Goal: Book appointment/travel/reservation

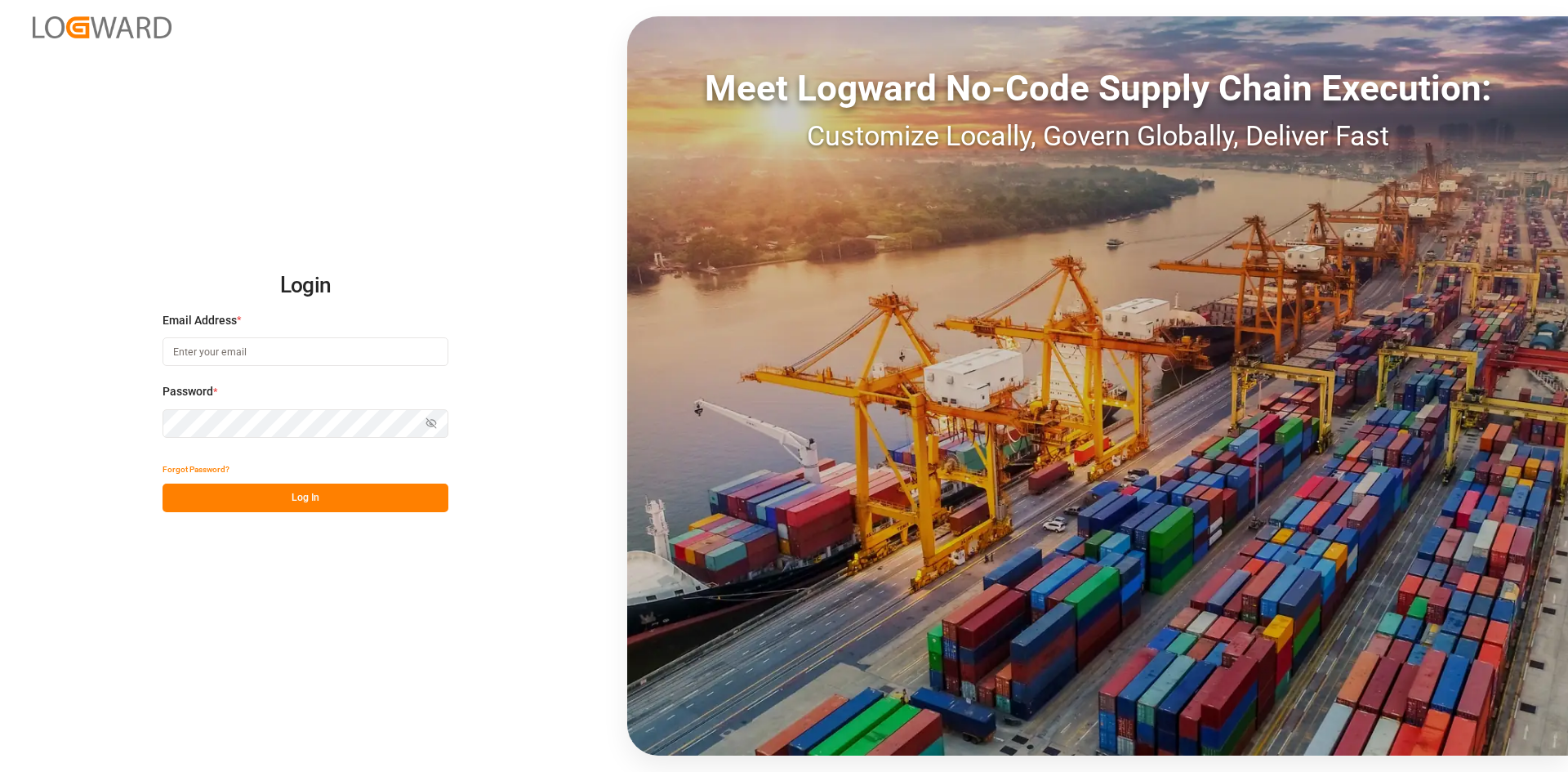
click at [291, 366] on div "Email Address *" at bounding box center [305, 348] width 286 height 72
click at [274, 349] on input at bounding box center [305, 352] width 286 height 29
type input "[PERSON_NAME][EMAIL_ADDRESS][PERSON_NAME][DOMAIN_NAME]"
click at [239, 423] on div "Password * Show password Password is required." at bounding box center [305, 419] width 286 height 72
click at [317, 500] on button "Log In" at bounding box center [305, 498] width 286 height 29
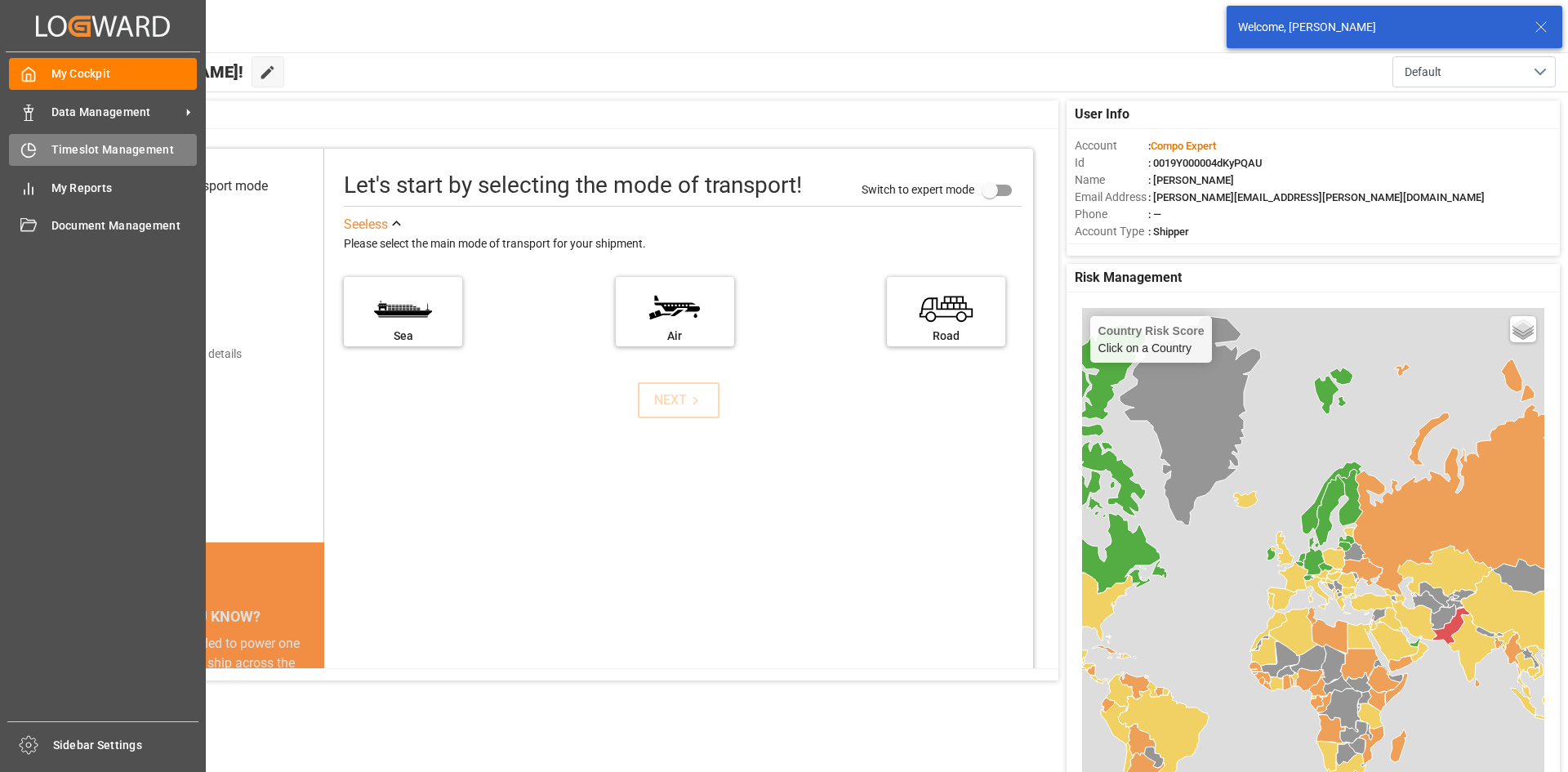
click at [46, 146] on div "Timeslot Management Timeslot Management" at bounding box center [103, 150] width 188 height 32
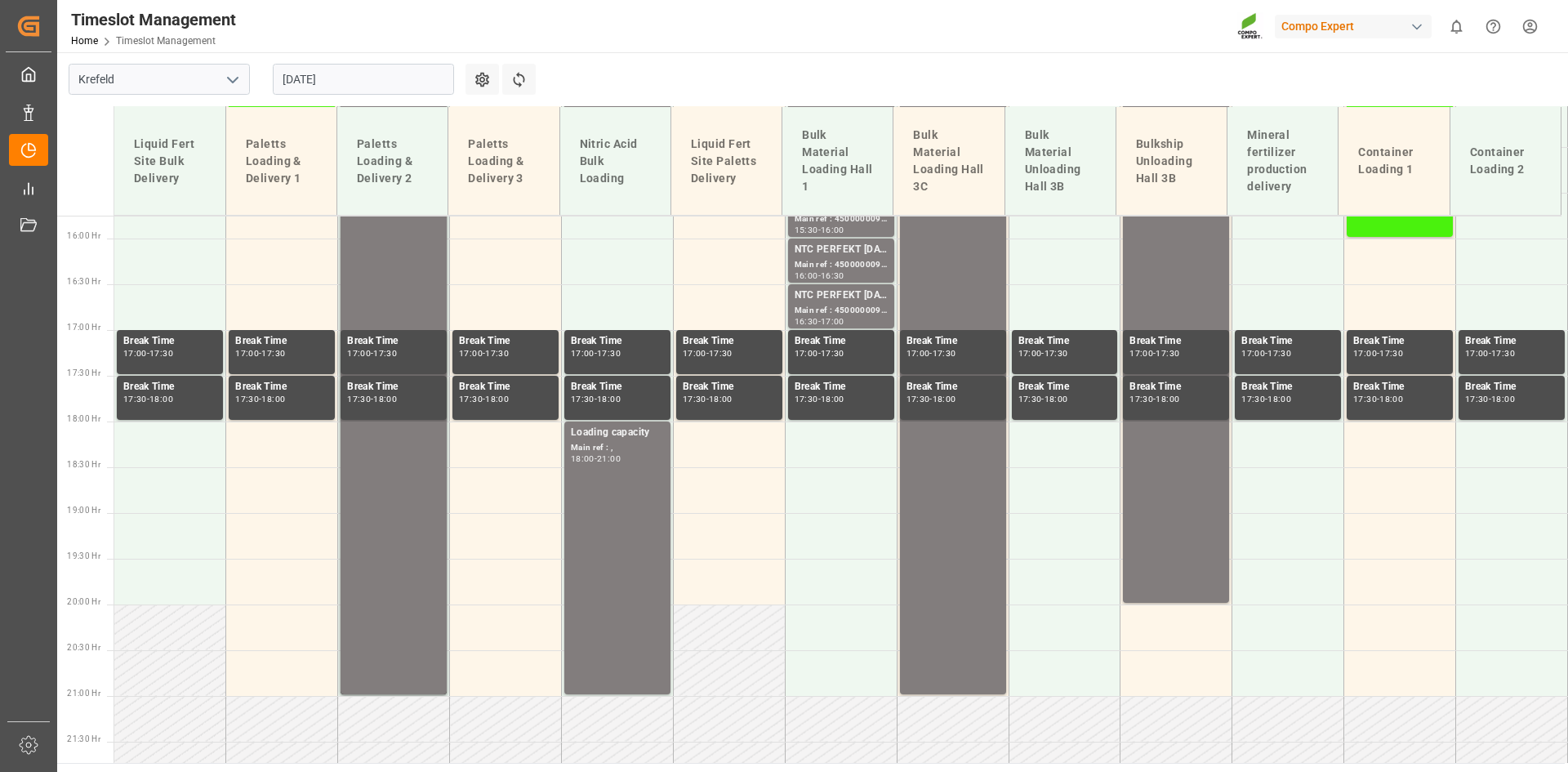
click at [360, 78] on input "[DATE]" at bounding box center [364, 79] width 181 height 31
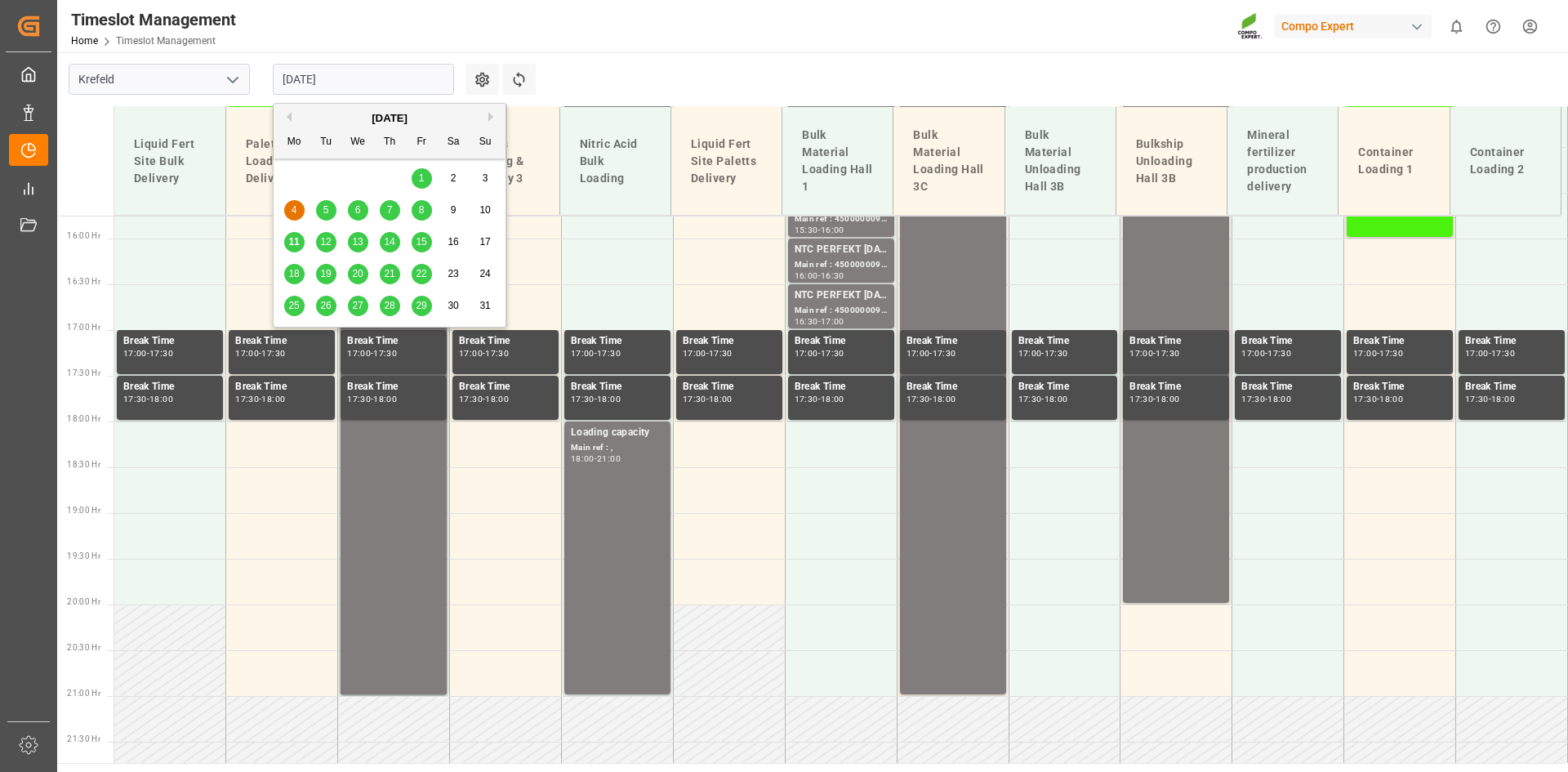
scroll to position [1505, 0]
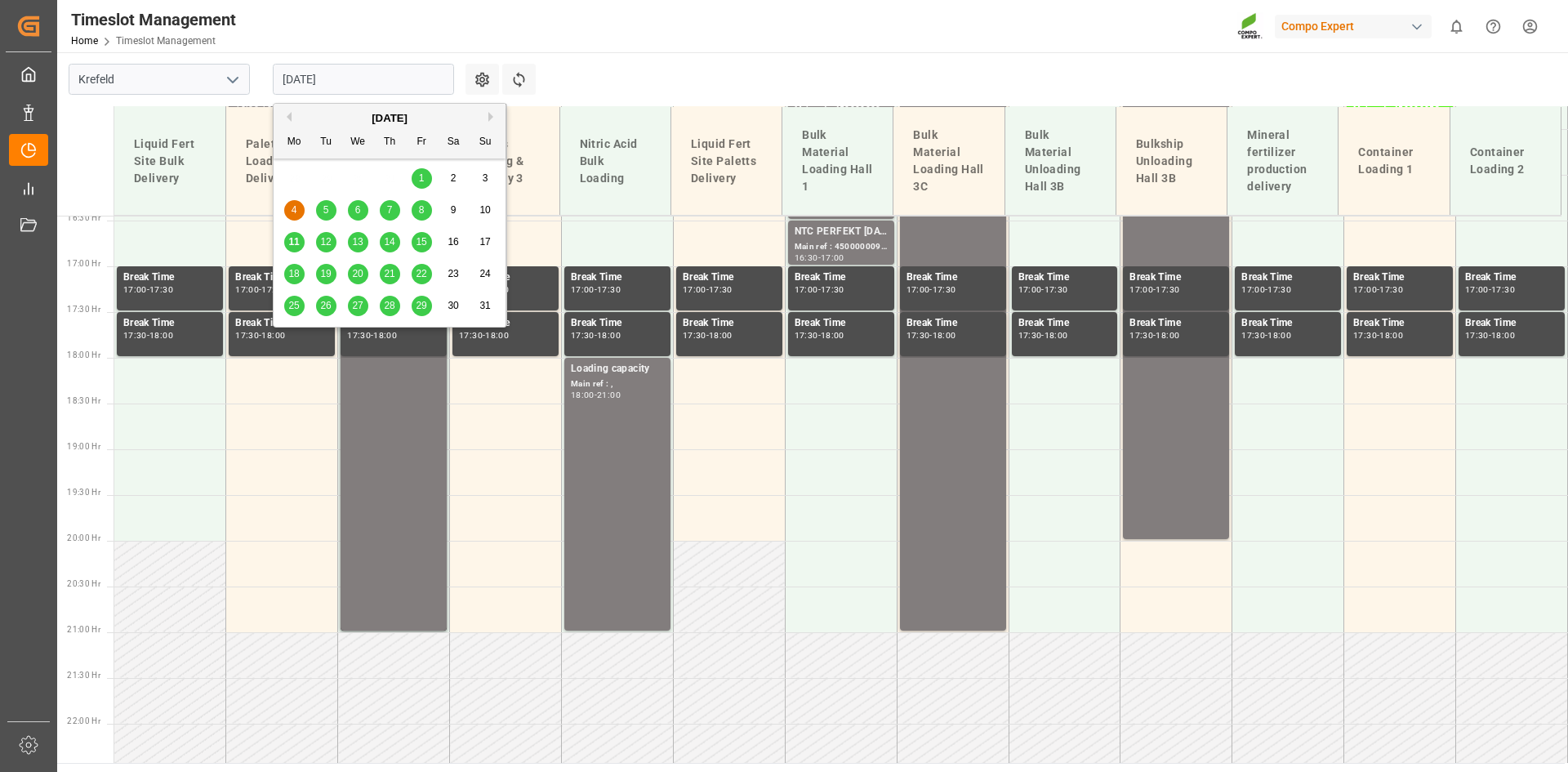
click at [234, 77] on icon "open menu" at bounding box center [233, 79] width 19 height 19
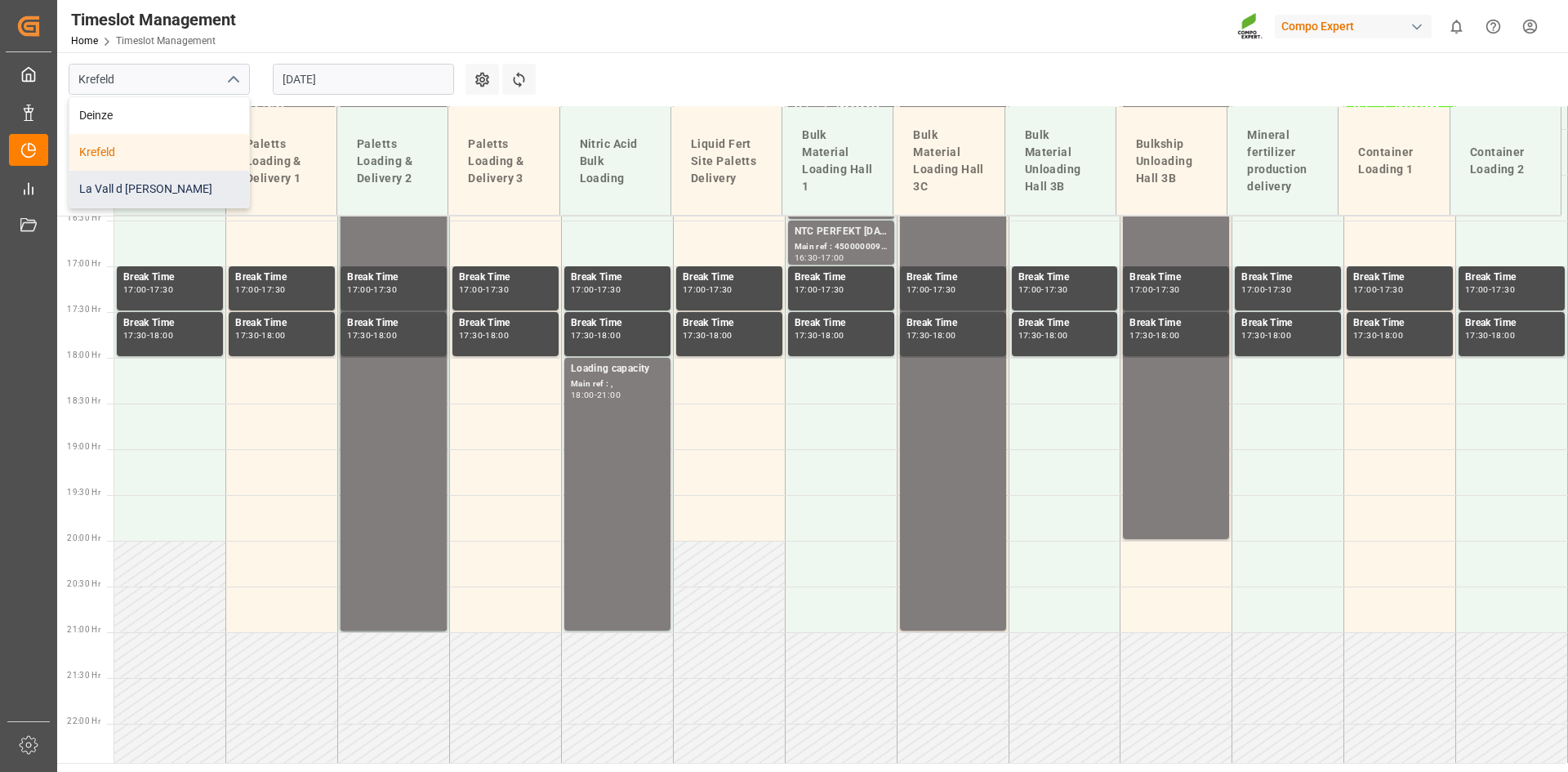
click at [187, 183] on div "La Vall d [PERSON_NAME]" at bounding box center [159, 189] width 180 height 37
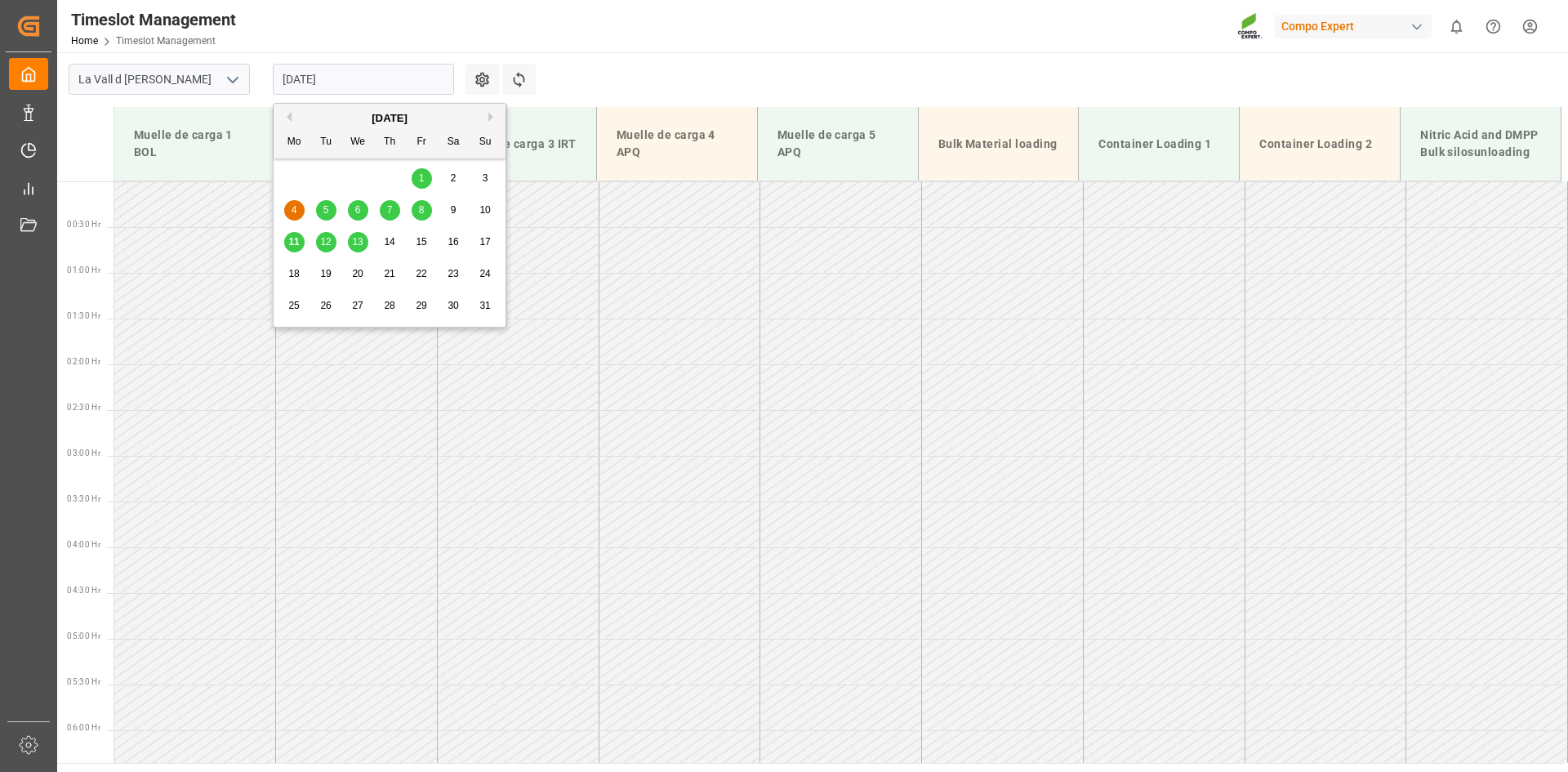
click at [367, 81] on input "[DATE]" at bounding box center [364, 79] width 181 height 31
click at [359, 238] on span "13" at bounding box center [357, 242] width 11 height 11
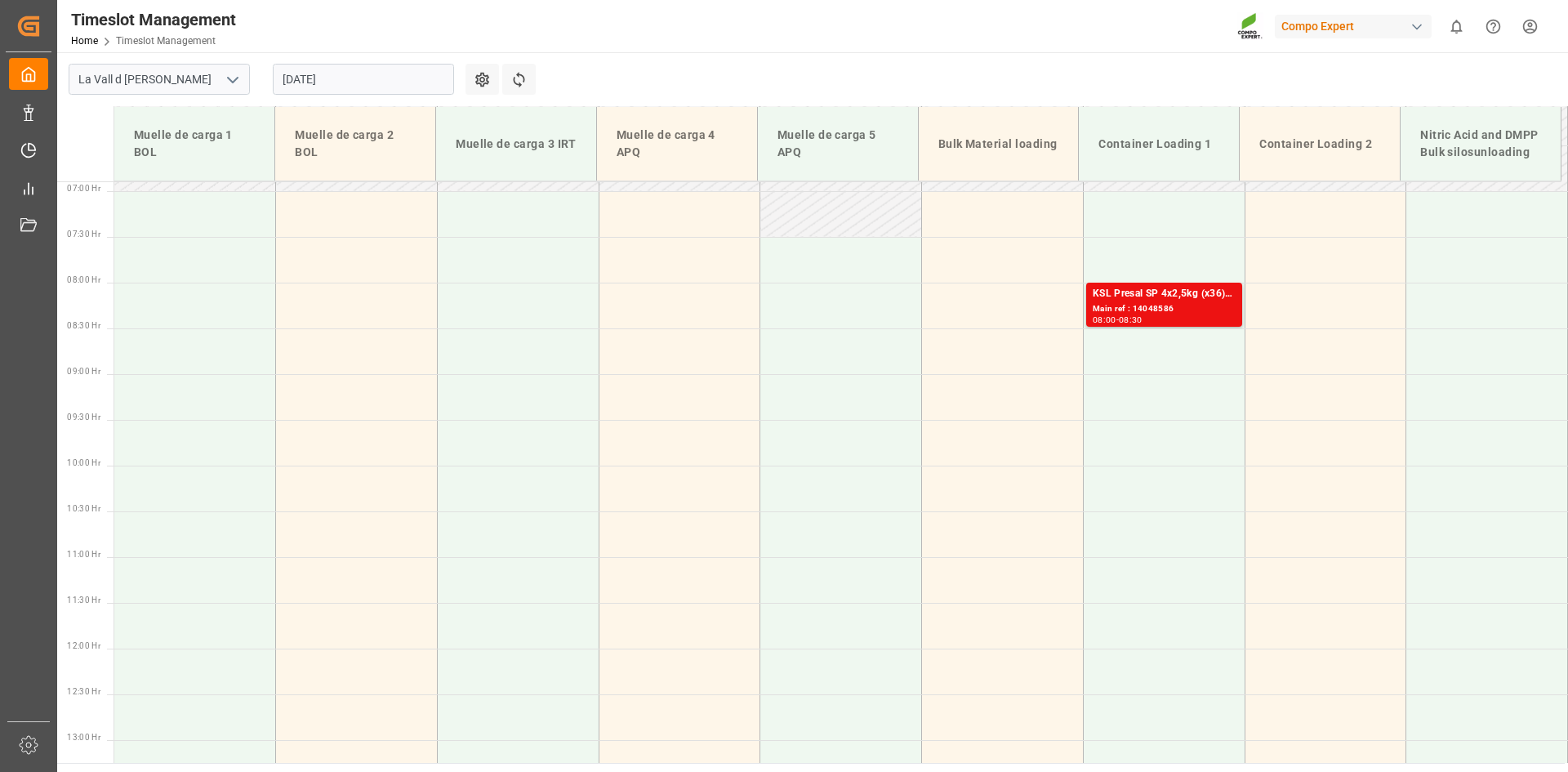
scroll to position [573, 0]
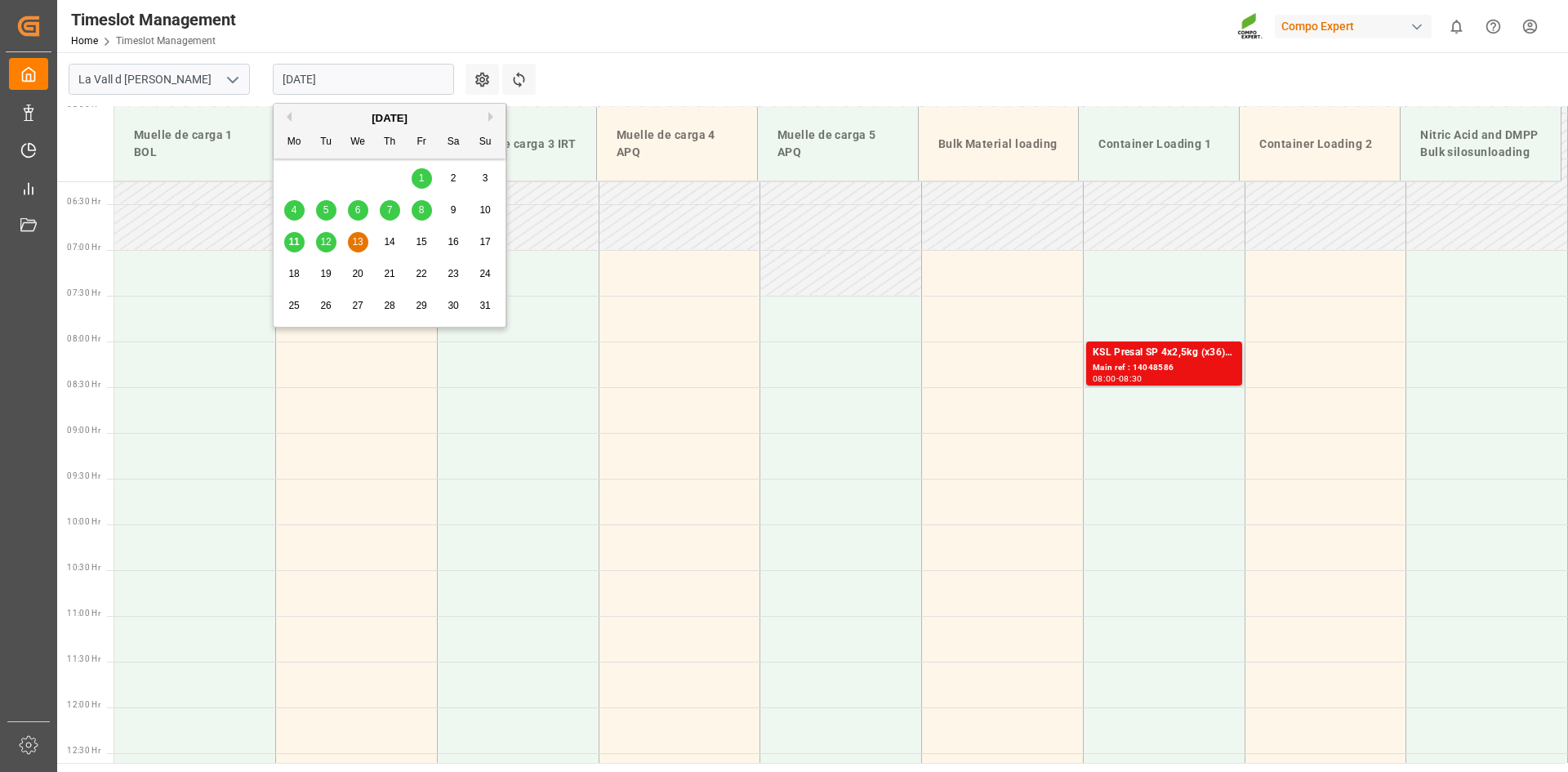
click at [317, 77] on input "[DATE]" at bounding box center [364, 79] width 181 height 31
click at [388, 240] on span "14" at bounding box center [389, 242] width 11 height 11
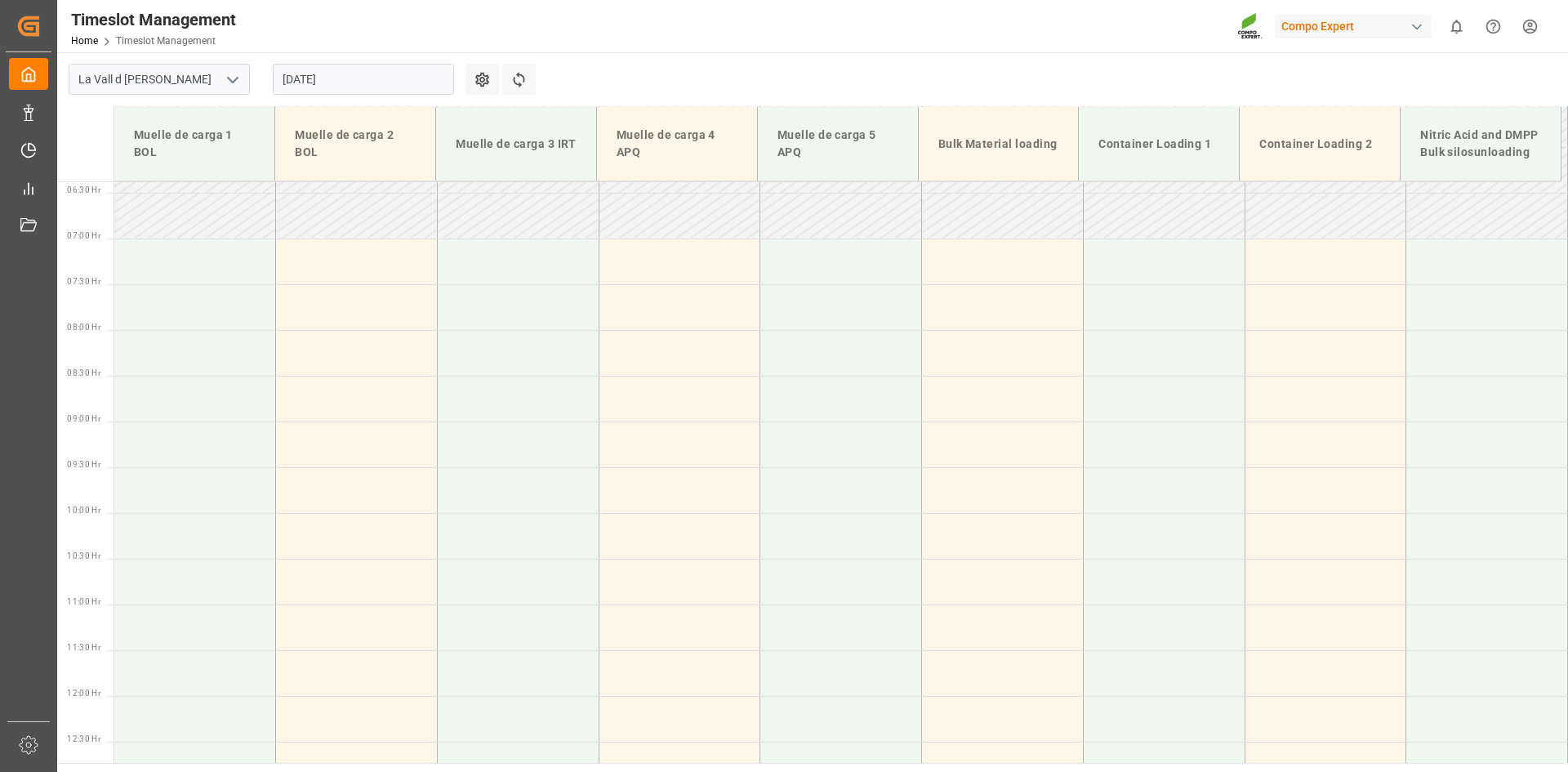
scroll to position [490, 0]
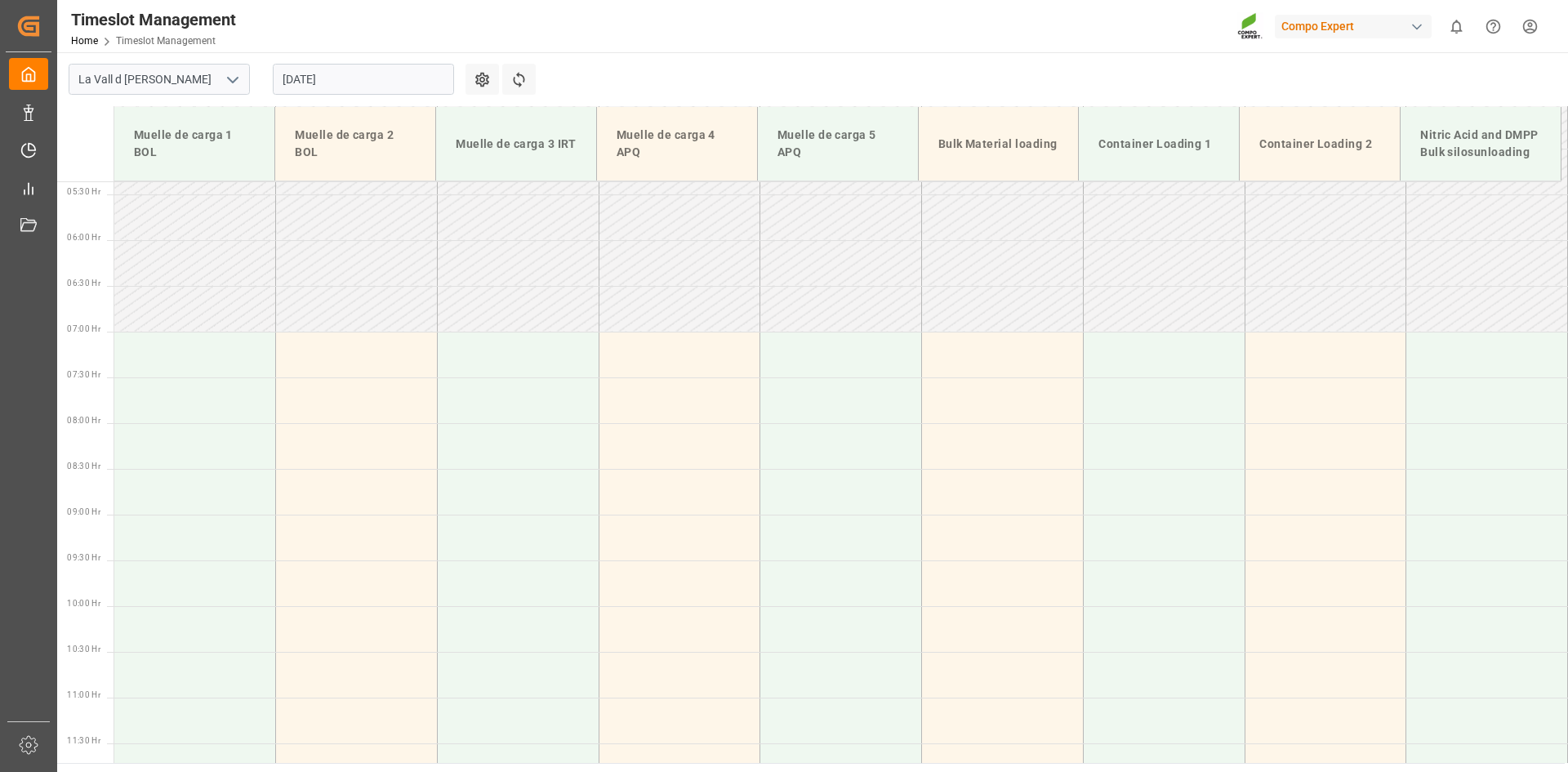
click at [381, 71] on input "[DATE]" at bounding box center [364, 79] width 181 height 31
